Goal: Complete application form: Complete application form

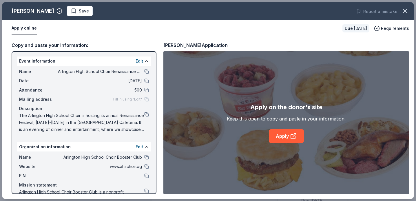
scroll to position [131, 0]
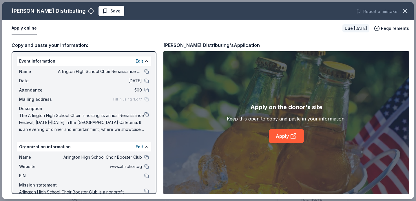
scroll to position [272, 0]
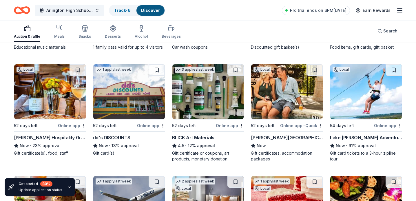
scroll to position [1373, 0]
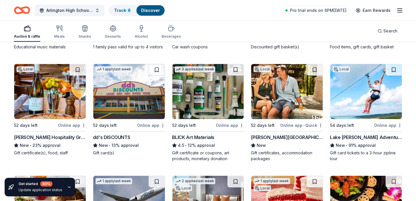
click at [25, 11] on icon "Home" at bounding box center [22, 10] width 16 height 14
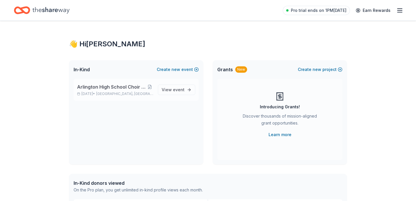
click at [111, 87] on span "Arlington High School Choir Renaissance Festival" at bounding box center [111, 86] width 69 height 7
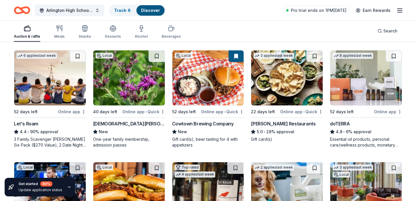
scroll to position [283, 0]
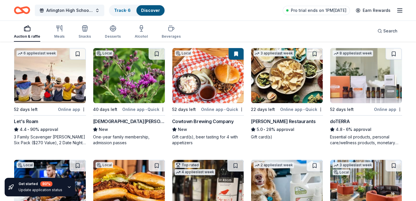
click at [46, 79] on img at bounding box center [50, 75] width 72 height 55
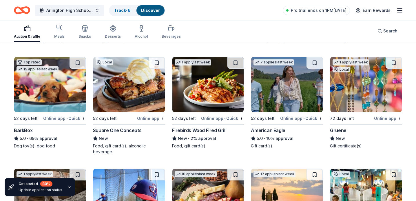
scroll to position [828, 0]
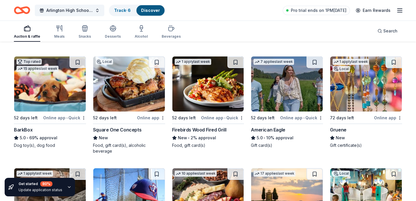
click at [65, 93] on img at bounding box center [50, 84] width 72 height 55
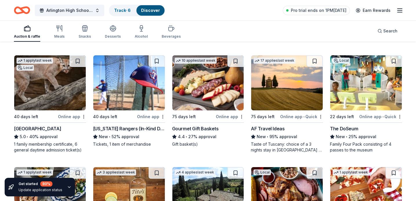
scroll to position [942, 0]
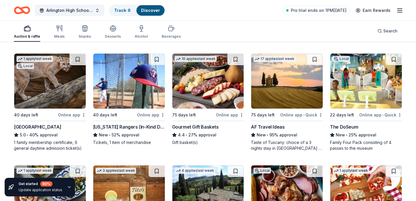
click at [125, 78] on img at bounding box center [129, 81] width 72 height 55
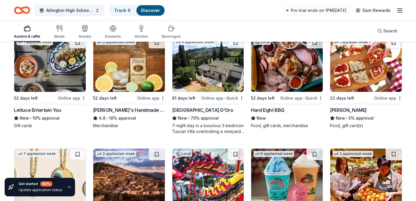
scroll to position [1072, 0]
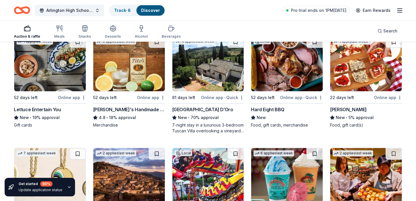
click at [283, 61] on img at bounding box center [287, 63] width 72 height 55
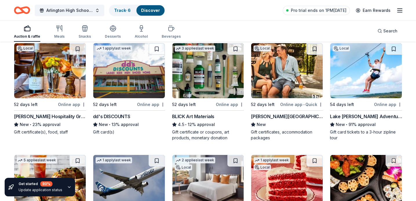
scroll to position [1402, 0]
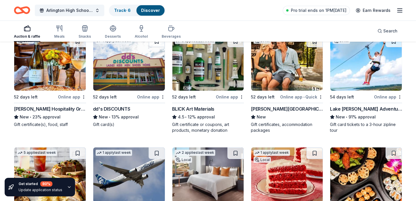
click at [274, 63] on img at bounding box center [287, 63] width 72 height 55
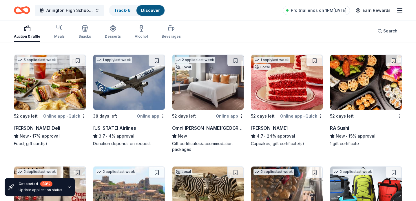
scroll to position [1495, 0]
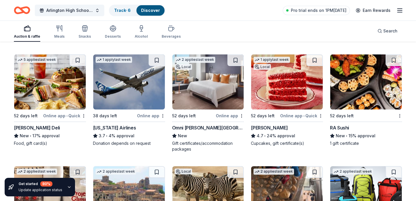
click at [196, 80] on img at bounding box center [208, 81] width 72 height 55
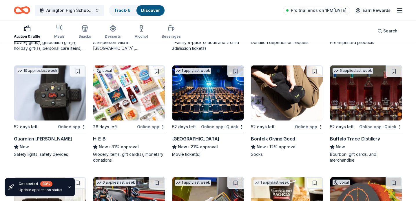
scroll to position [1709, 0]
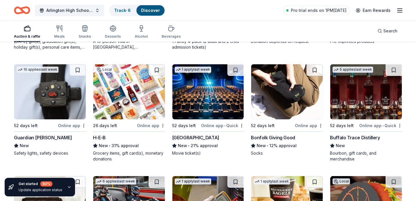
click at [380, 104] on img at bounding box center [366, 91] width 72 height 55
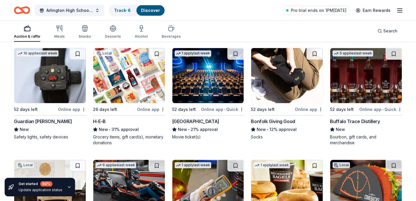
scroll to position [1724, 0]
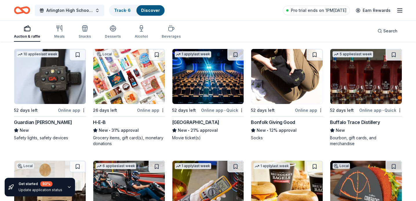
click at [198, 79] on img at bounding box center [208, 76] width 72 height 55
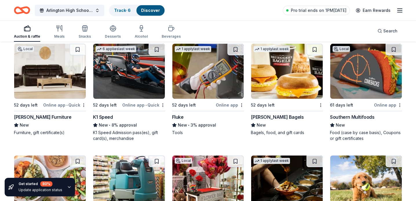
scroll to position [1845, 0]
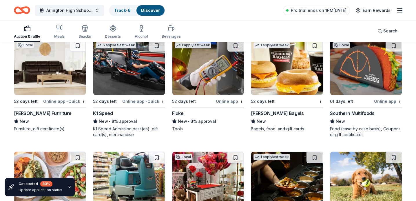
click at [43, 76] on img at bounding box center [50, 67] width 72 height 55
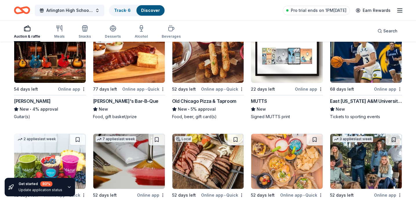
scroll to position [2183, 0]
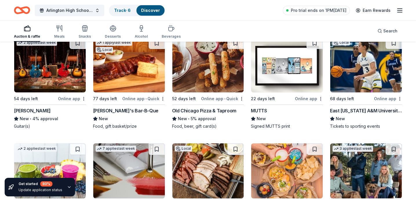
click at [48, 73] on img at bounding box center [50, 64] width 72 height 55
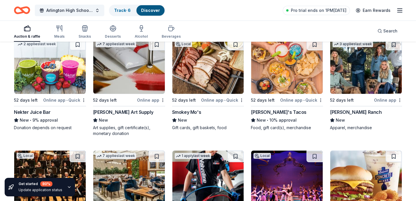
scroll to position [2294, 0]
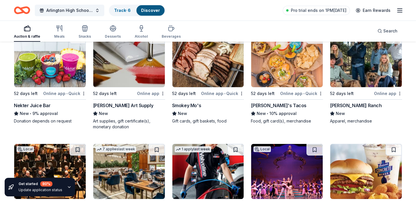
click at [265, 99] on hr at bounding box center [287, 99] width 72 height 0
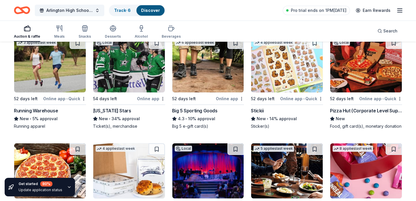
scroll to position [2510, 0]
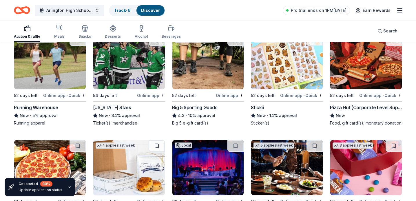
click at [363, 58] on img at bounding box center [366, 61] width 72 height 55
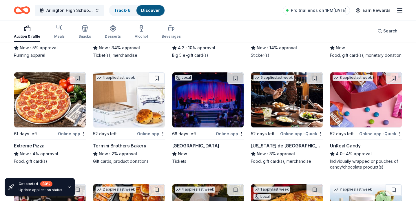
scroll to position [2579, 0]
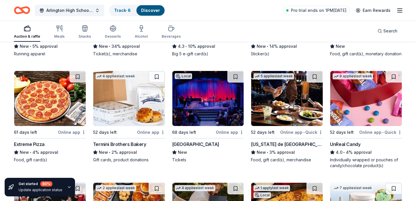
click at [208, 93] on img at bounding box center [208, 98] width 72 height 55
click at [287, 105] on img at bounding box center [287, 98] width 72 height 55
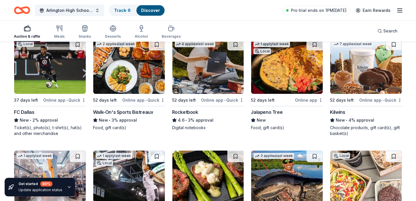
scroll to position [2724, 0]
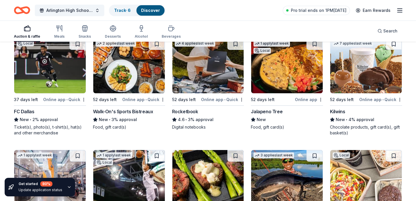
click at [50, 71] on img at bounding box center [50, 65] width 72 height 55
click at [117, 66] on img at bounding box center [129, 65] width 72 height 55
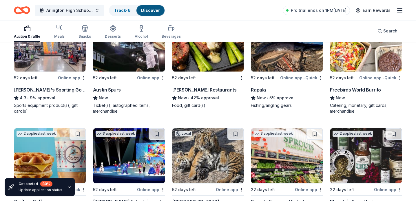
scroll to position [2812, 0]
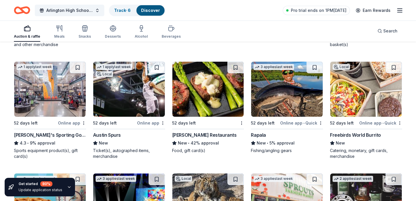
click at [356, 82] on img at bounding box center [366, 89] width 72 height 55
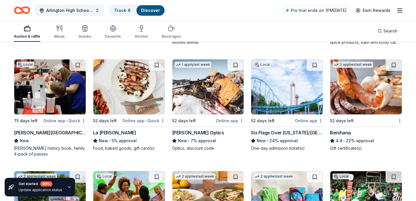
scroll to position [3039, 0]
click at [286, 80] on img at bounding box center [287, 86] width 72 height 55
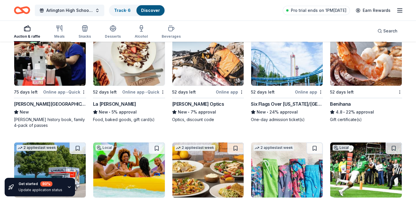
scroll to position [3068, 0]
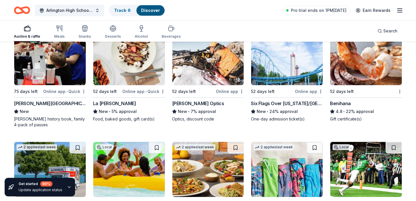
click at [353, 60] on img at bounding box center [366, 57] width 72 height 55
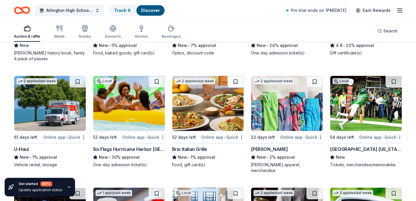
scroll to position [3134, 0]
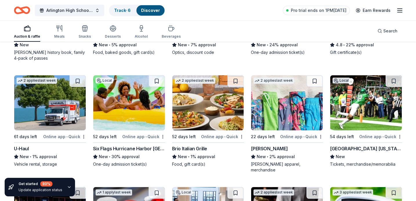
click at [138, 105] on img at bounding box center [129, 102] width 72 height 55
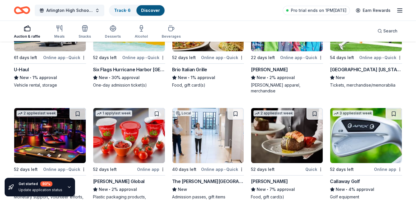
scroll to position [3253, 0]
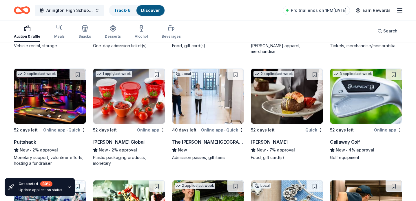
click at [185, 86] on img at bounding box center [208, 96] width 72 height 55
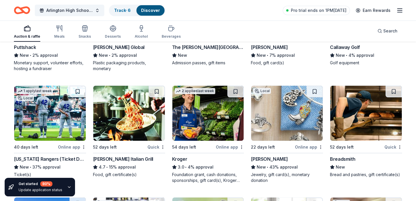
scroll to position [3356, 0]
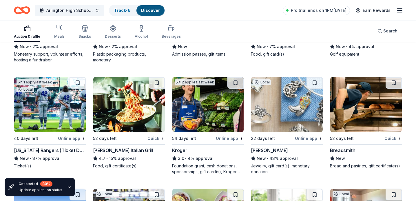
click at [32, 96] on img at bounding box center [50, 104] width 72 height 55
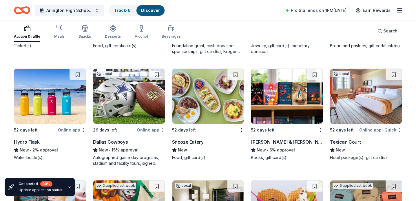
scroll to position [3482, 0]
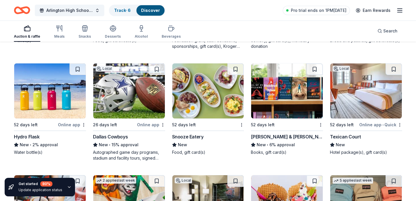
click at [122, 83] on img at bounding box center [129, 90] width 72 height 55
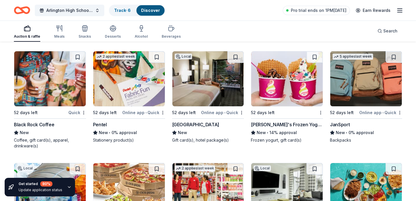
scroll to position [3606, 0]
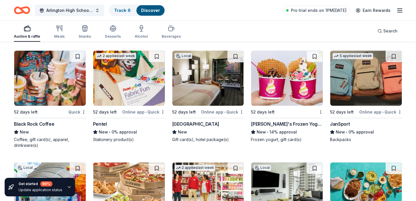
click at [189, 80] on img at bounding box center [208, 78] width 72 height 55
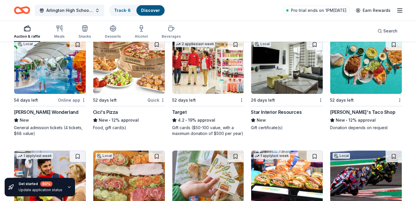
scroll to position [3730, 0]
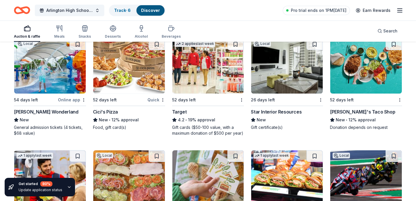
click at [192, 62] on img at bounding box center [208, 66] width 72 height 55
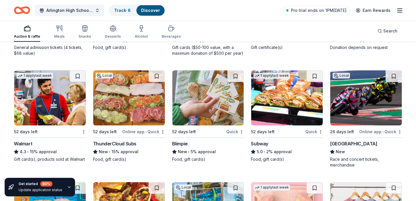
scroll to position [3811, 0]
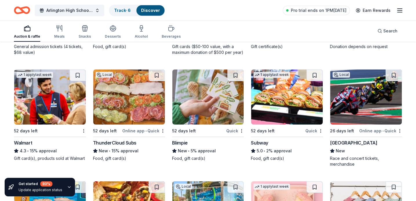
click at [44, 96] on img at bounding box center [50, 97] width 72 height 55
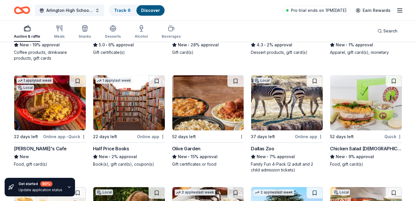
scroll to position [4034, 0]
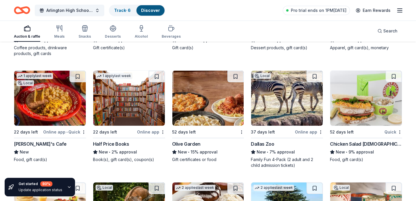
click at [48, 91] on img at bounding box center [50, 98] width 72 height 55
click at [197, 84] on img at bounding box center [208, 98] width 72 height 55
click at [352, 84] on img at bounding box center [366, 98] width 72 height 55
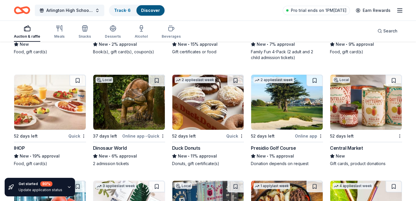
scroll to position [4144, 0]
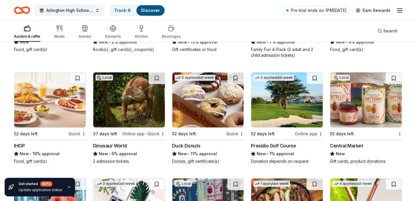
click at [24, 109] on img at bounding box center [50, 99] width 72 height 55
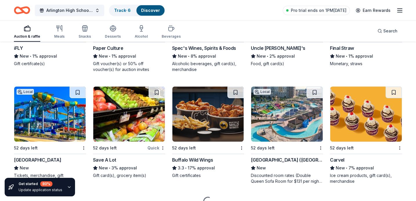
scroll to position [4366, 0]
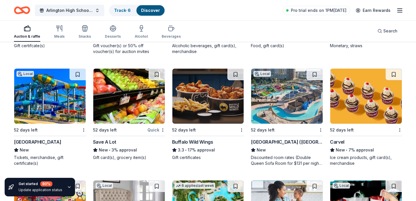
click at [192, 91] on img at bounding box center [208, 96] width 72 height 55
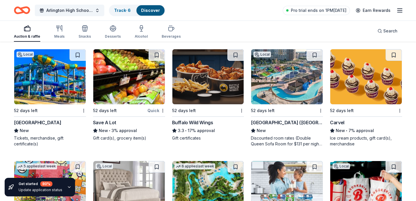
scroll to position [4404, 0]
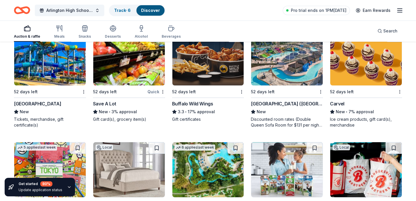
click at [211, 58] on img at bounding box center [208, 57] width 72 height 55
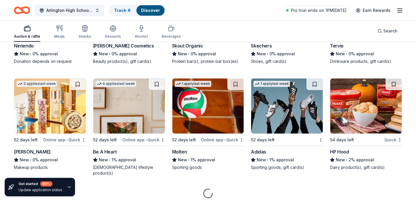
scroll to position [6120, 0]
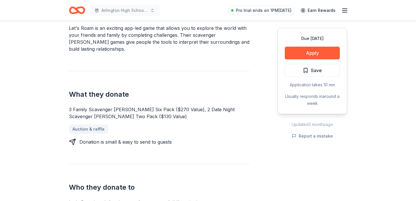
scroll to position [185, 0]
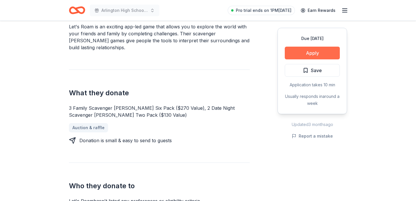
click at [308, 53] on button "Apply" at bounding box center [312, 53] width 55 height 13
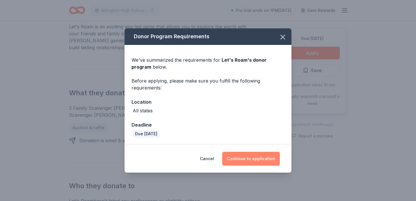
click at [239, 157] on button "Continue to application" at bounding box center [251, 159] width 58 height 14
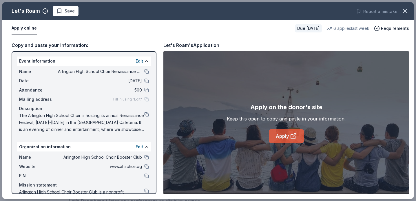
click at [279, 139] on link "Apply" at bounding box center [286, 136] width 35 height 14
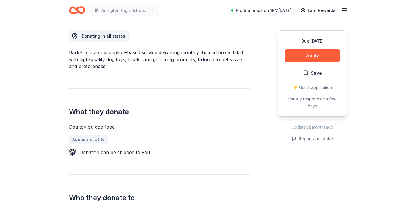
scroll to position [155, 0]
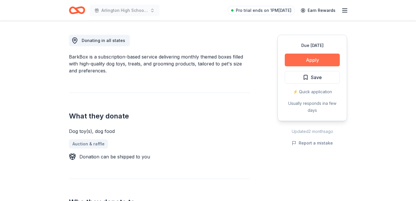
click at [305, 58] on button "Apply" at bounding box center [312, 60] width 55 height 13
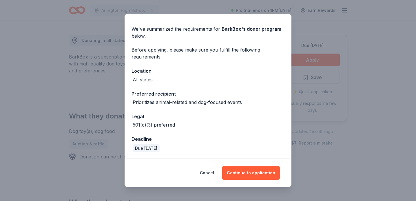
scroll to position [0, 0]
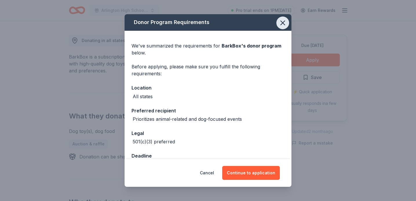
click at [284, 23] on icon "button" at bounding box center [283, 23] width 4 height 4
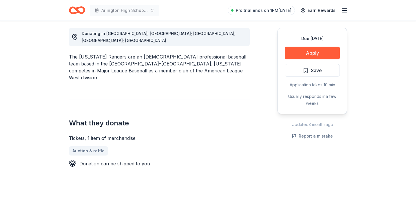
scroll to position [163, 0]
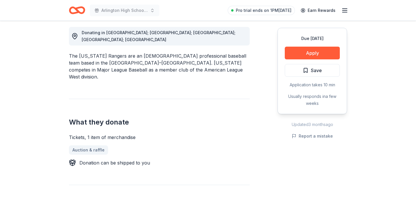
click at [307, 46] on div "Due in 40 days Apply Save Application takes 10 min Usually responds in a few we…" at bounding box center [313, 71] width 70 height 86
click at [308, 52] on button "Apply" at bounding box center [312, 53] width 55 height 13
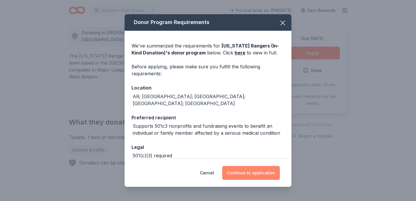
click at [253, 175] on button "Continue to application" at bounding box center [251, 173] width 58 height 14
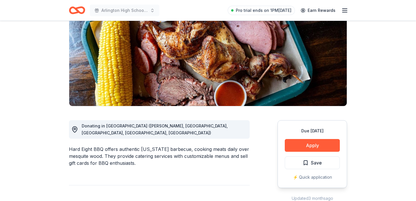
scroll to position [70, 0]
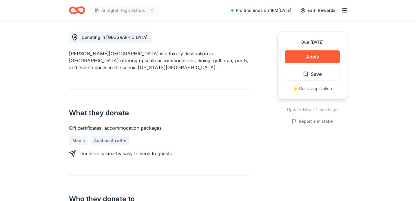
scroll to position [159, 0]
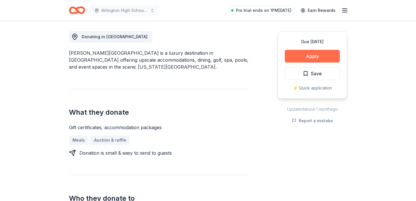
click at [297, 54] on button "Apply" at bounding box center [312, 56] width 55 height 13
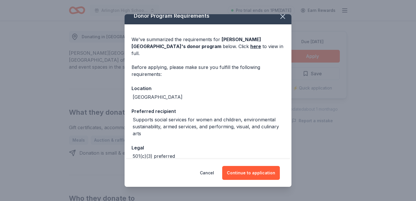
scroll to position [10, 0]
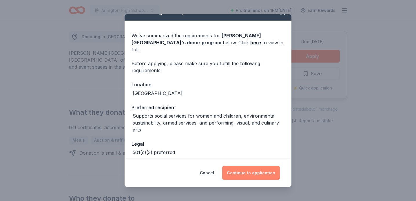
click at [249, 171] on button "Continue to application" at bounding box center [251, 173] width 58 height 14
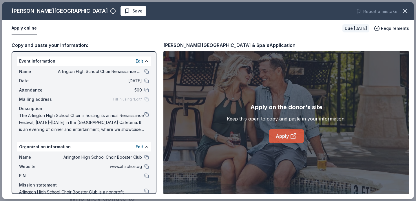
click at [283, 136] on link "Apply" at bounding box center [286, 136] width 35 height 14
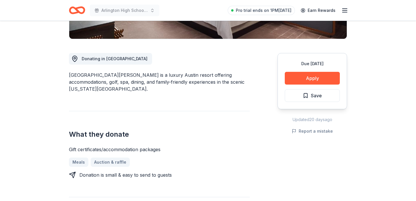
scroll to position [137, 0]
click at [306, 80] on button "Apply" at bounding box center [312, 78] width 55 height 13
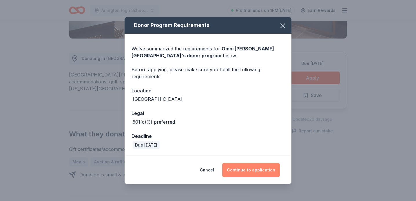
click at [238, 174] on button "Continue to application" at bounding box center [251, 170] width 58 height 14
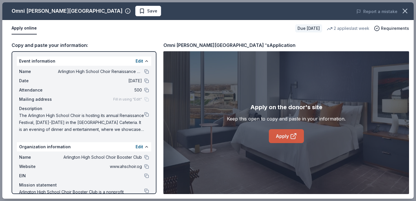
click at [285, 132] on link "Apply" at bounding box center [286, 136] width 35 height 14
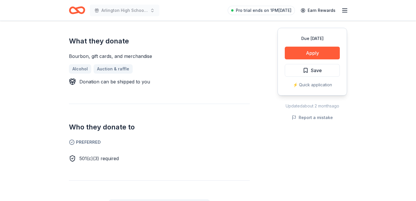
scroll to position [227, 0]
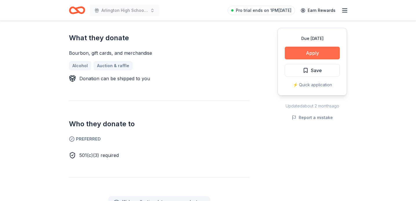
click at [300, 54] on button "Apply" at bounding box center [312, 53] width 55 height 13
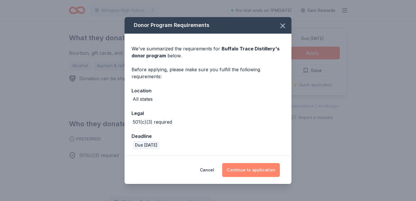
click at [248, 169] on button "Continue to application" at bounding box center [251, 170] width 58 height 14
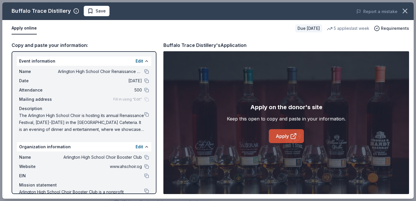
click at [280, 136] on link "Apply" at bounding box center [286, 136] width 35 height 14
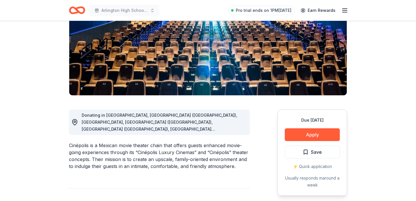
scroll to position [81, 0]
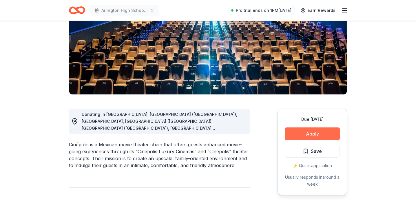
click at [311, 134] on button "Apply" at bounding box center [312, 133] width 55 height 13
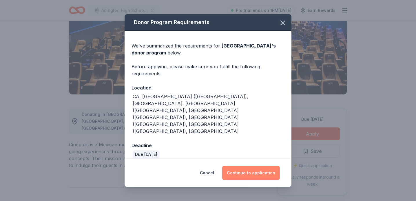
click at [248, 166] on button "Continue to application" at bounding box center [251, 173] width 58 height 14
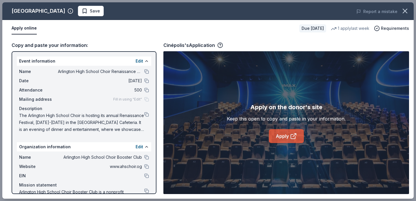
click at [284, 138] on link "Apply" at bounding box center [286, 136] width 35 height 14
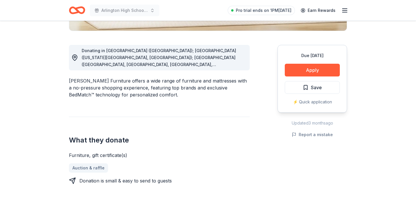
scroll to position [136, 0]
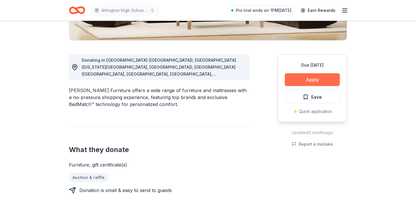
click at [309, 83] on button "Apply" at bounding box center [312, 79] width 55 height 13
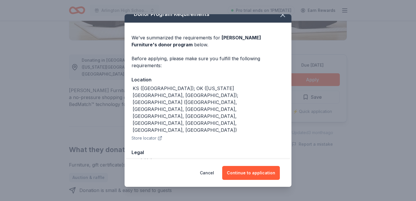
scroll to position [9, 0]
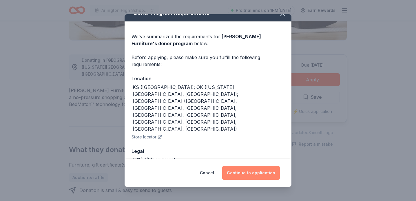
click at [244, 175] on button "Continue to application" at bounding box center [251, 173] width 58 height 14
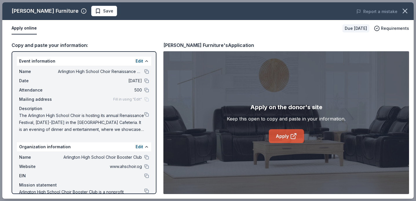
click at [286, 142] on link "Apply" at bounding box center [286, 136] width 35 height 14
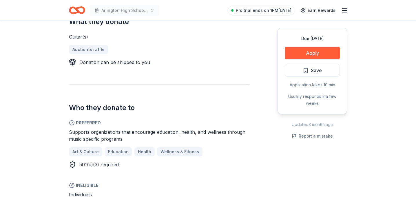
scroll to position [251, 0]
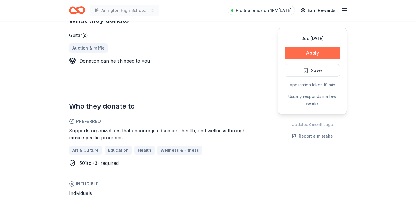
click at [311, 54] on button "Apply" at bounding box center [312, 53] width 55 height 13
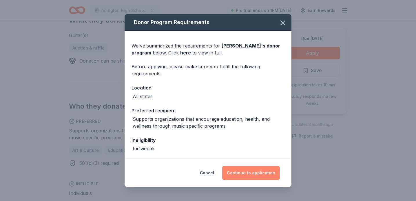
click at [252, 177] on button "Continue to application" at bounding box center [251, 173] width 58 height 14
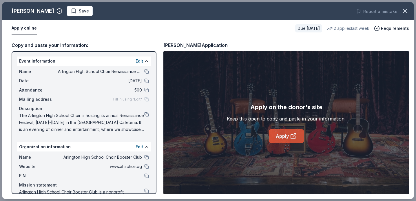
click at [277, 136] on link "Apply" at bounding box center [286, 136] width 35 height 14
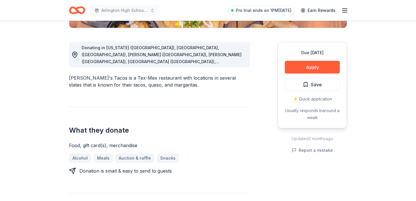
scroll to position [149, 0]
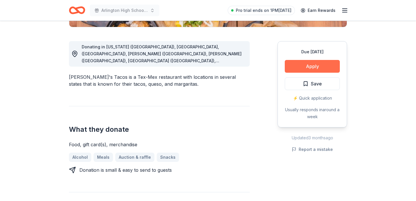
click at [307, 66] on button "Apply" at bounding box center [312, 66] width 55 height 13
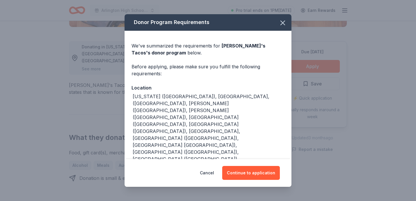
scroll to position [6, 0]
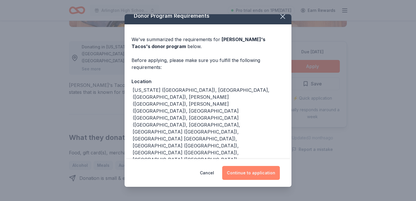
click at [254, 173] on button "Continue to application" at bounding box center [251, 173] width 58 height 14
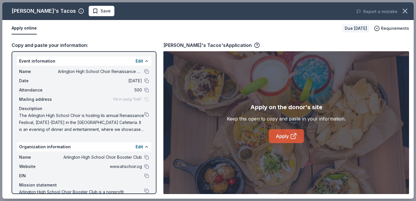
click at [279, 137] on link "Apply" at bounding box center [286, 136] width 35 height 14
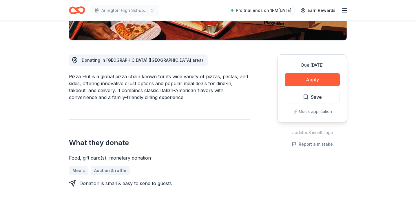
scroll to position [137, 0]
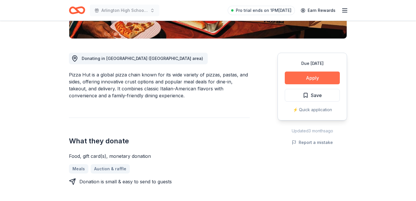
click at [301, 73] on button "Apply" at bounding box center [312, 78] width 55 height 13
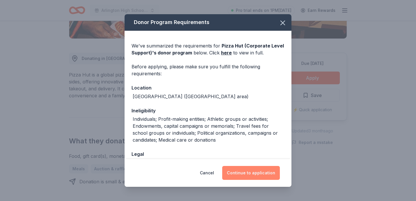
click at [247, 175] on button "Continue to application" at bounding box center [251, 173] width 58 height 14
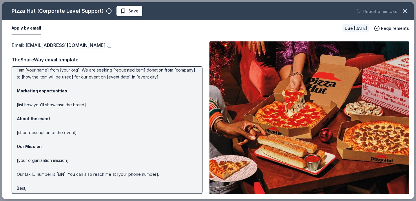
scroll to position [28, 0]
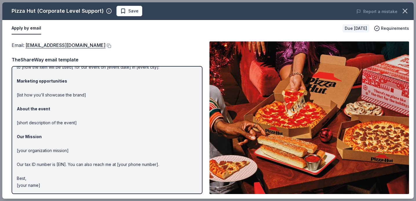
click at [311, 123] on img at bounding box center [309, 117] width 200 height 153
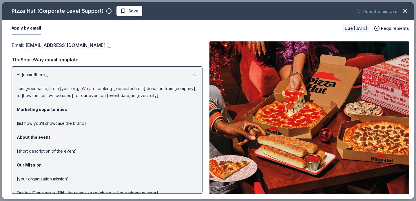
click at [105, 89] on p "Hi [name/there], I am [your name] from [your org]. We are seeking [requested it…" at bounding box center [107, 144] width 181 height 146
click at [58, 92] on p "Hi [name/there], I am [your name] from [your org]. We are seeking [requested it…" at bounding box center [107, 144] width 181 height 146
click at [55, 89] on p "Hi [name/there], I am [your name] from [your org]. We are seeking [requested it…" at bounding box center [107, 144] width 181 height 146
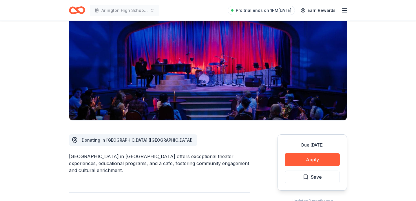
scroll to position [56, 0]
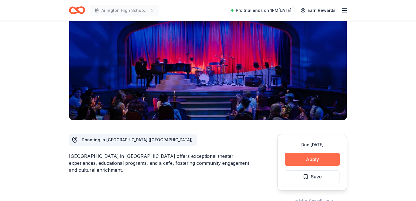
click at [302, 160] on button "Apply" at bounding box center [312, 159] width 55 height 13
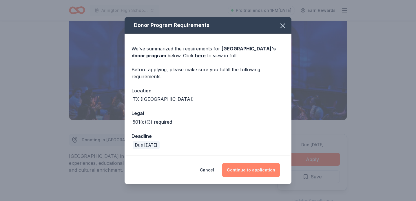
click at [244, 171] on button "Continue to application" at bounding box center [251, 170] width 58 height 14
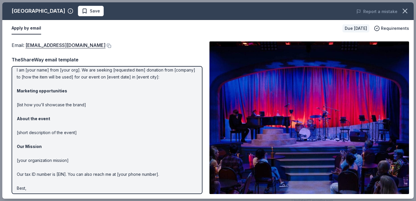
scroll to position [28, 0]
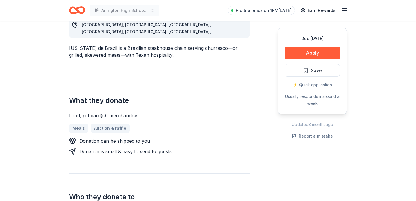
scroll to position [178, 0]
click at [305, 52] on button "Apply" at bounding box center [312, 53] width 55 height 13
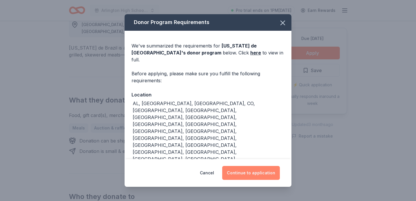
click at [253, 166] on button "Continue to application" at bounding box center [251, 173] width 58 height 14
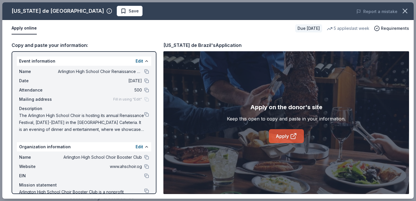
click at [281, 134] on link "Apply" at bounding box center [286, 136] width 35 height 14
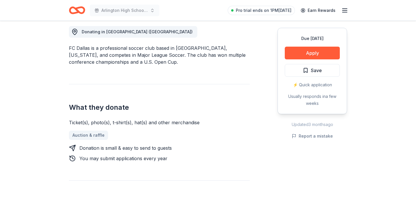
scroll to position [163, 0]
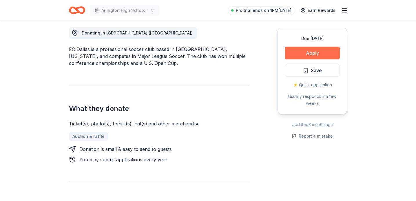
click at [297, 50] on button "Apply" at bounding box center [312, 53] width 55 height 13
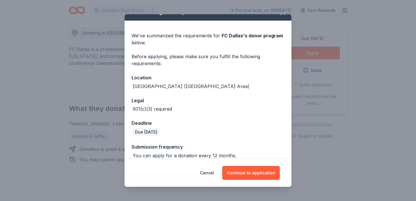
scroll to position [17, 0]
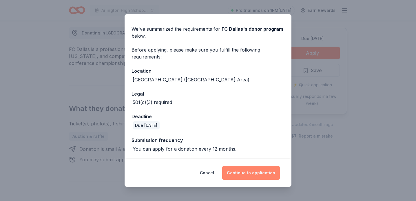
click at [240, 176] on button "Continue to application" at bounding box center [251, 173] width 58 height 14
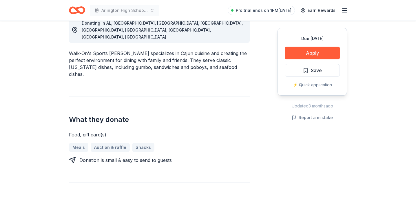
scroll to position [187, 0]
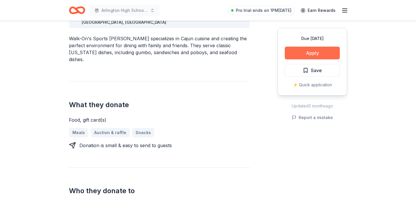
click at [313, 51] on button "Apply" at bounding box center [312, 53] width 55 height 13
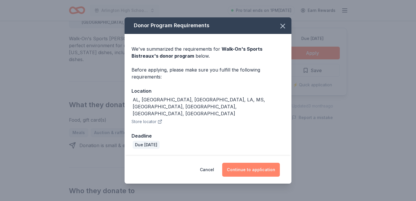
click at [246, 164] on button "Continue to application" at bounding box center [251, 170] width 58 height 14
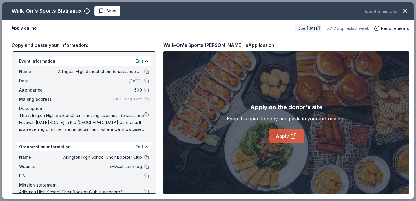
click at [283, 140] on link "Apply" at bounding box center [286, 136] width 35 height 14
click at [278, 137] on link "Apply" at bounding box center [286, 136] width 35 height 14
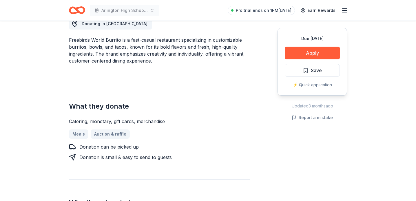
scroll to position [173, 0]
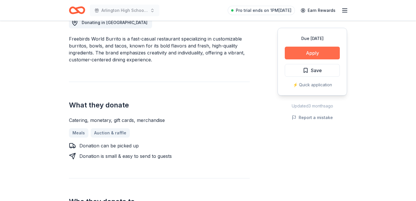
click at [299, 55] on button "Apply" at bounding box center [312, 53] width 55 height 13
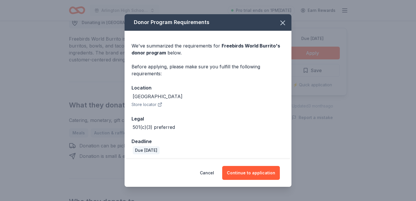
scroll to position [2, 0]
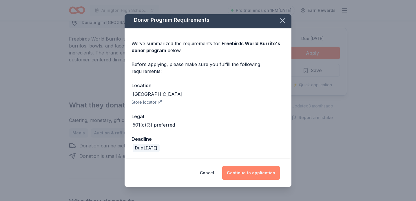
click at [244, 172] on button "Continue to application" at bounding box center [251, 173] width 58 height 14
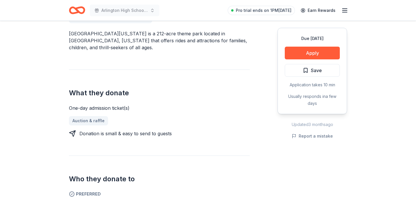
scroll to position [198, 0]
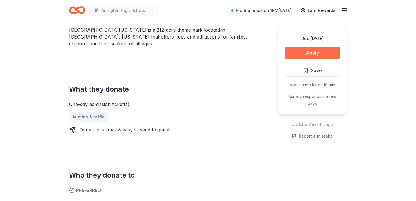
click at [316, 50] on button "Apply" at bounding box center [312, 53] width 55 height 13
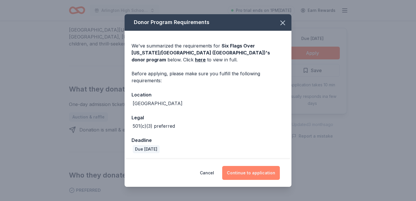
click at [250, 176] on button "Continue to application" at bounding box center [251, 173] width 58 height 14
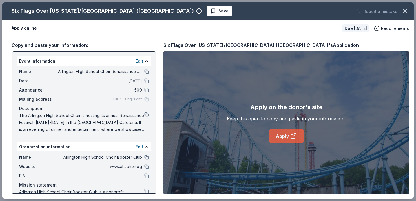
click at [278, 136] on link "Apply" at bounding box center [286, 136] width 35 height 14
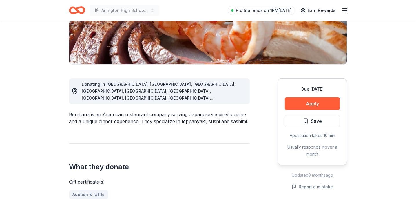
scroll to position [113, 0]
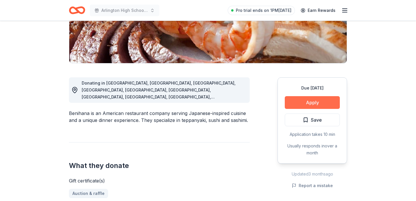
click at [311, 100] on button "Apply" at bounding box center [312, 102] width 55 height 13
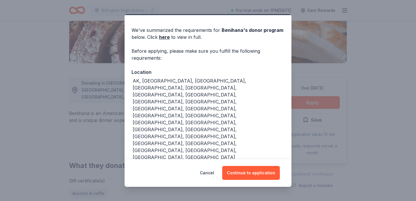
scroll to position [17, 0]
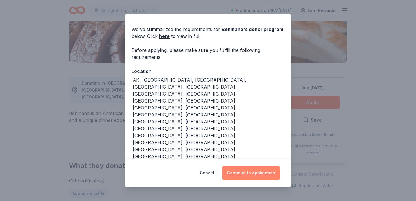
click at [245, 174] on button "Continue to application" at bounding box center [251, 173] width 58 height 14
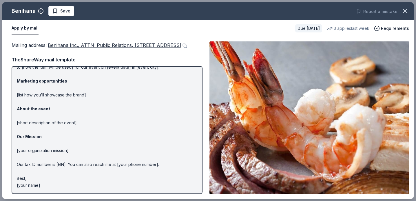
scroll to position [0, 0]
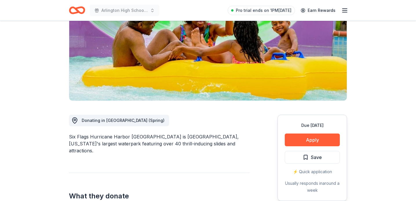
scroll to position [97, 0]
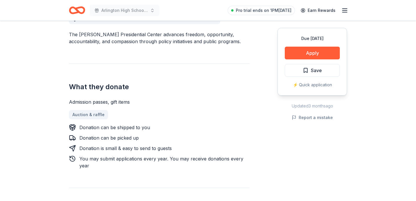
scroll to position [179, 0]
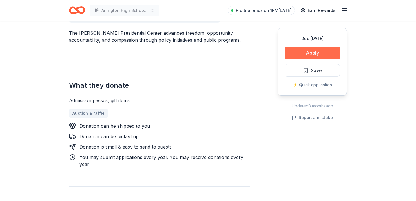
click at [306, 54] on button "Apply" at bounding box center [312, 53] width 55 height 13
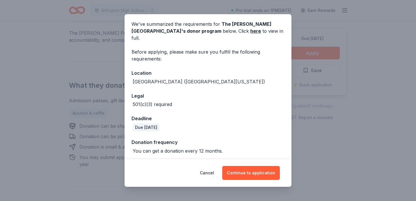
scroll to position [40, 0]
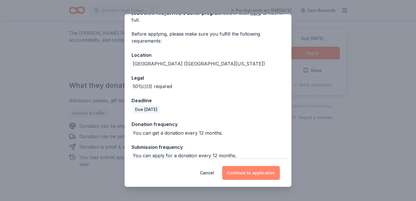
click at [244, 174] on button "Continue to application" at bounding box center [251, 173] width 58 height 14
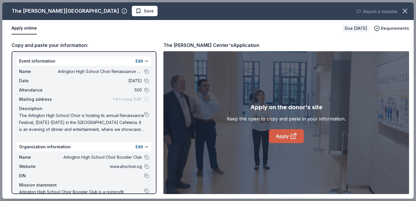
click at [279, 132] on link "Apply" at bounding box center [286, 136] width 35 height 14
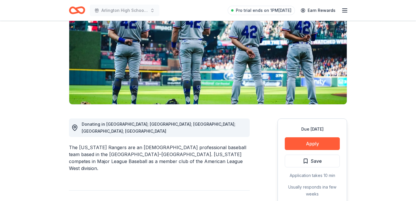
scroll to position [76, 0]
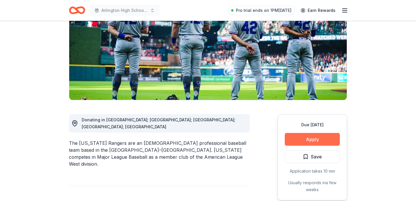
click at [299, 142] on button "Apply" at bounding box center [312, 139] width 55 height 13
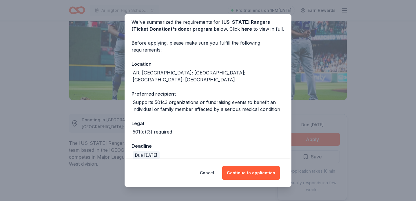
scroll to position [0, 0]
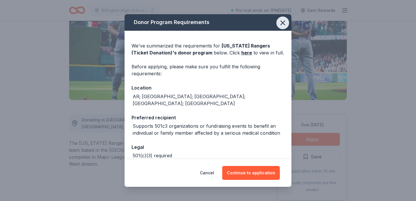
click at [285, 21] on icon "button" at bounding box center [283, 23] width 8 height 8
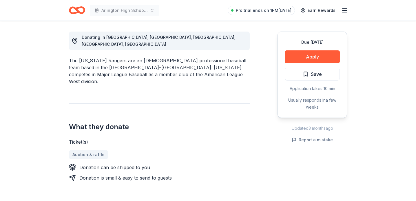
scroll to position [161, 0]
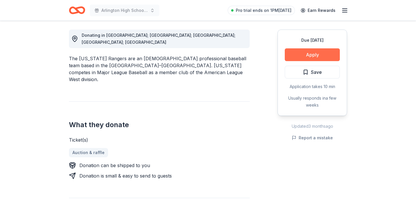
click at [314, 55] on button "Apply" at bounding box center [312, 54] width 55 height 13
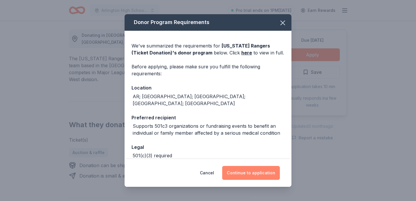
click at [252, 176] on button "Continue to application" at bounding box center [251, 173] width 58 height 14
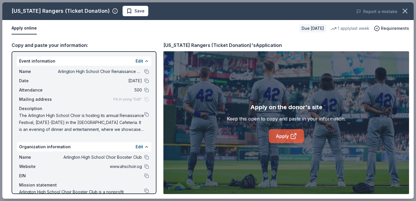
click at [280, 139] on link "Apply" at bounding box center [286, 136] width 35 height 14
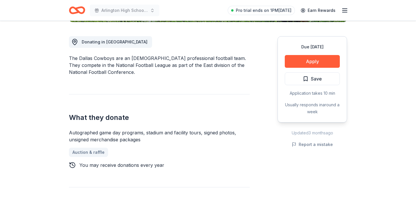
scroll to position [152, 0]
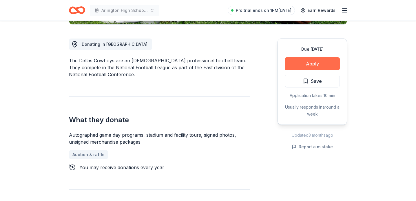
click at [299, 63] on button "Apply" at bounding box center [312, 63] width 55 height 13
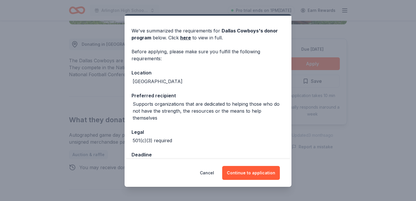
scroll to position [17, 0]
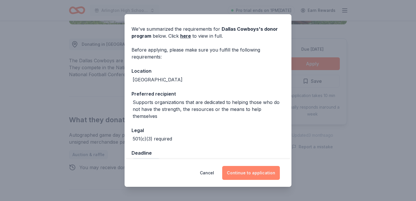
click at [242, 169] on button "Continue to application" at bounding box center [251, 173] width 58 height 14
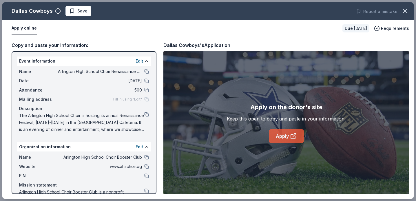
click at [279, 137] on link "Apply" at bounding box center [286, 136] width 35 height 14
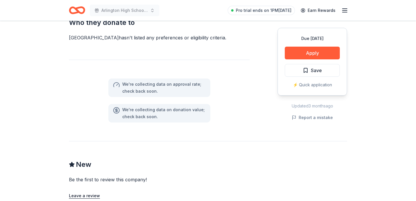
scroll to position [343, 0]
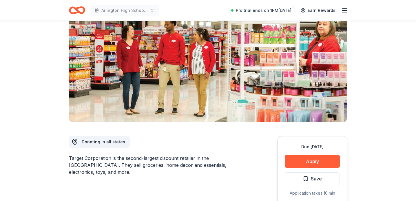
scroll to position [55, 0]
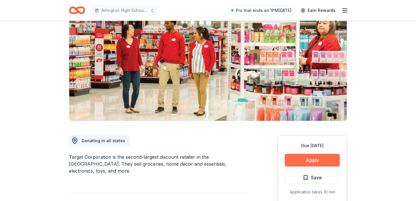
click at [307, 163] on button "Apply" at bounding box center [312, 160] width 55 height 13
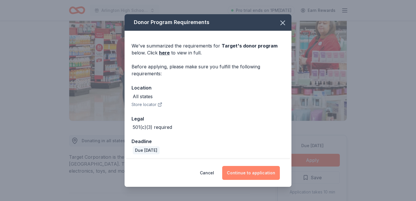
click at [249, 173] on button "Continue to application" at bounding box center [251, 173] width 58 height 14
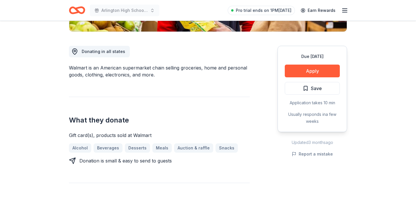
scroll to position [145, 0]
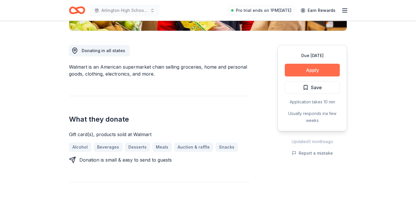
click at [311, 67] on button "Apply" at bounding box center [312, 70] width 55 height 13
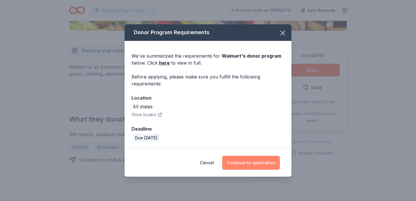
click at [247, 161] on button "Continue to application" at bounding box center [251, 163] width 58 height 14
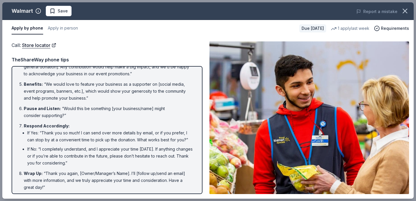
scroll to position [90, 0]
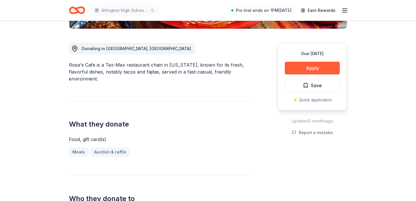
scroll to position [155, 0]
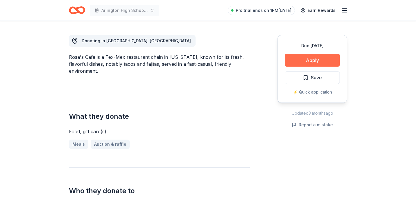
click at [305, 60] on button "Apply" at bounding box center [312, 60] width 55 height 13
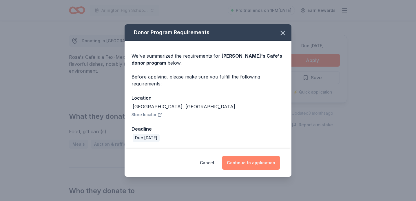
click at [242, 167] on button "Continue to application" at bounding box center [251, 163] width 58 height 14
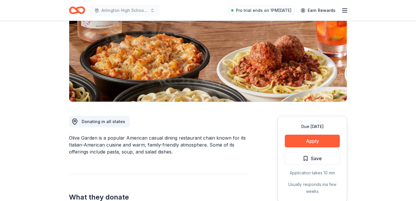
scroll to position [88, 0]
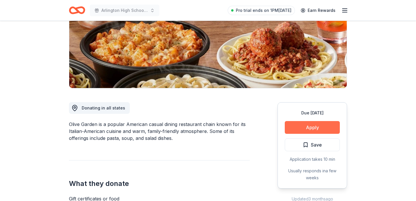
click at [305, 127] on button "Apply" at bounding box center [312, 127] width 55 height 13
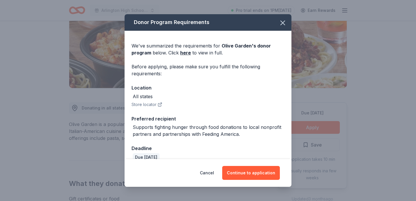
click at [243, 181] on div "Cancel Continue to application" at bounding box center [208, 173] width 167 height 28
click at [248, 170] on button "Continue to application" at bounding box center [251, 173] width 58 height 14
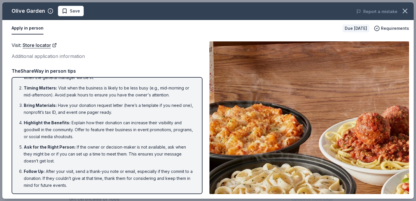
scroll to position [0, 0]
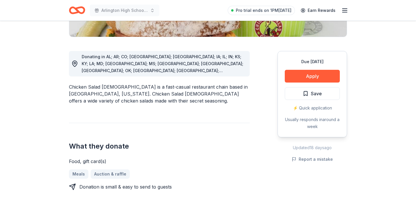
scroll to position [158, 0]
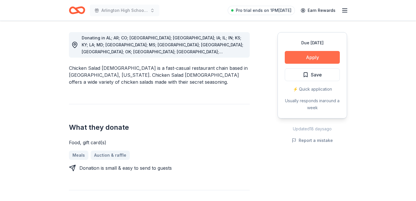
click at [304, 53] on button "Apply" at bounding box center [312, 57] width 55 height 13
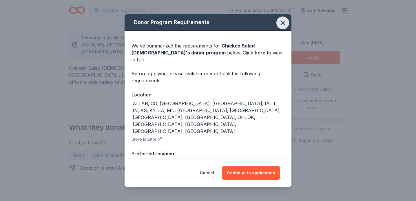
click at [285, 23] on icon "button" at bounding box center [283, 23] width 8 height 8
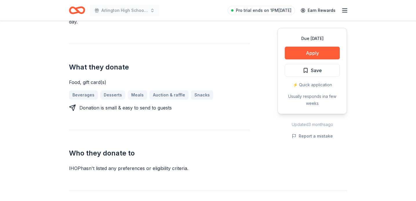
scroll to position [213, 0]
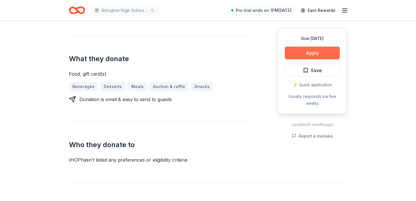
click at [309, 50] on button "Apply" at bounding box center [312, 53] width 55 height 13
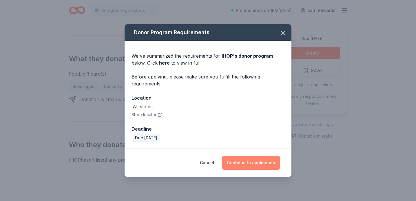
click at [247, 162] on button "Continue to application" at bounding box center [251, 163] width 58 height 14
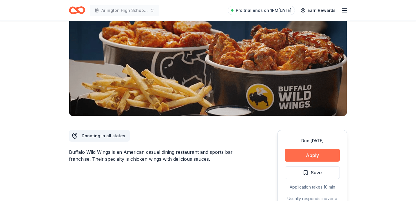
scroll to position [63, 0]
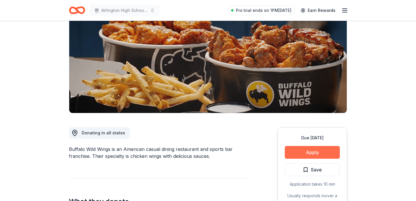
click at [302, 150] on button "Apply" at bounding box center [312, 152] width 55 height 13
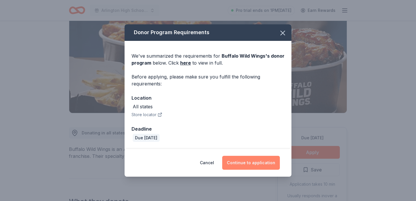
click at [265, 159] on button "Continue to application" at bounding box center [251, 163] width 58 height 14
